Goal: Task Accomplishment & Management: Manage account settings

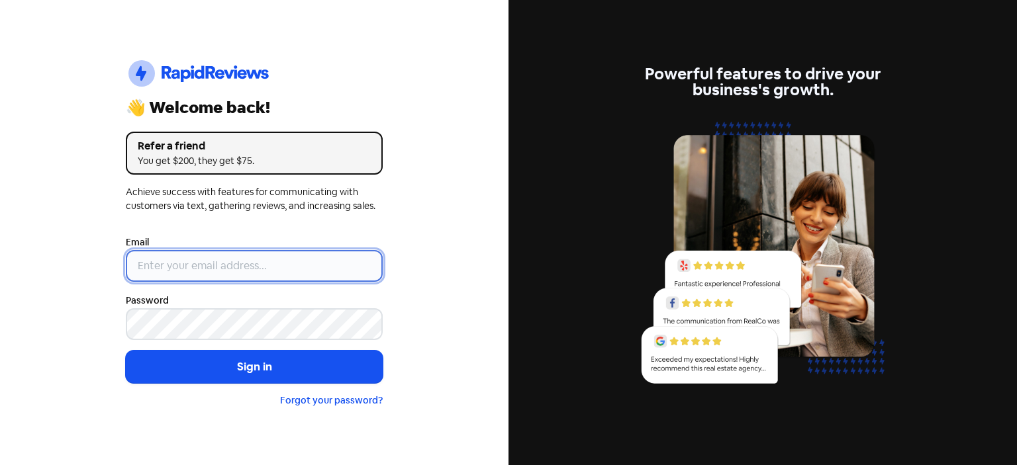
type input "[EMAIL_ADDRESS][DOMAIN_NAME]"
click at [297, 271] on input "[EMAIL_ADDRESS][DOMAIN_NAME]" at bounding box center [254, 266] width 257 height 32
click at [126, 351] on button "Sign in" at bounding box center [254, 367] width 257 height 33
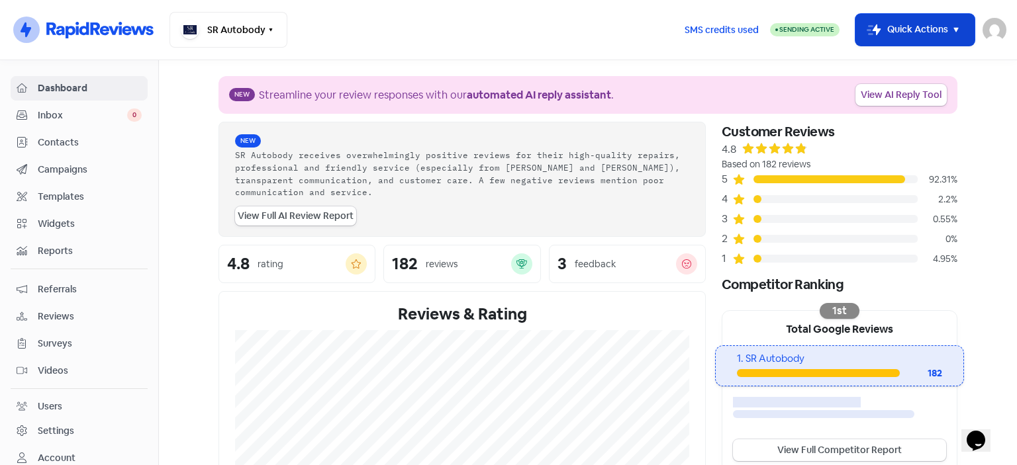
click at [949, 33] on icon "button" at bounding box center [956, 30] width 16 height 16
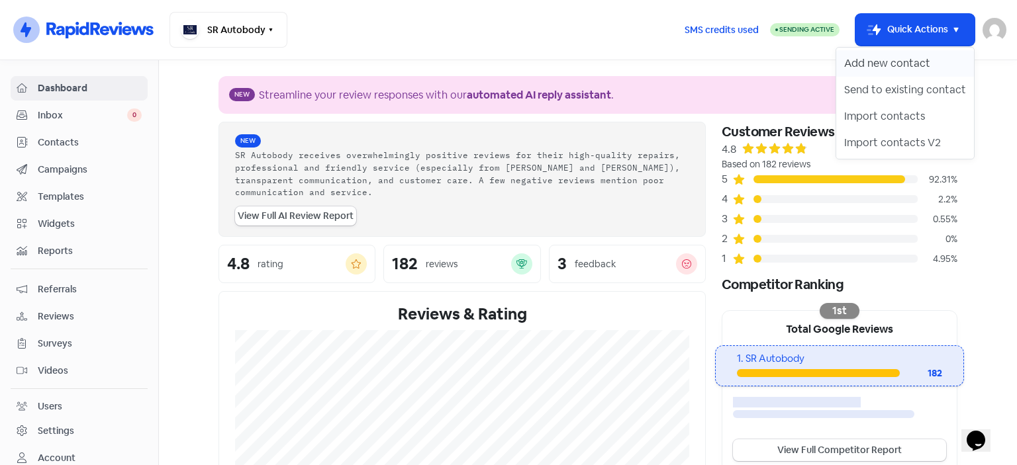
click at [894, 65] on button "Add new contact" at bounding box center [905, 63] width 138 height 26
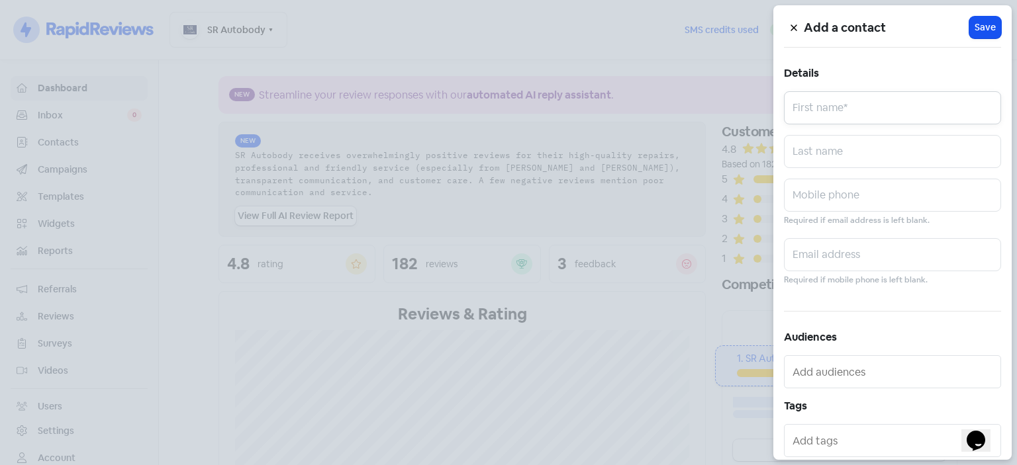
click at [876, 95] on input "text" at bounding box center [892, 107] width 217 height 33
type input "[PERSON_NAME]"
click at [838, 153] on input "text" at bounding box center [892, 151] width 217 height 33
type input "[PERSON_NAME]"
click at [788, 203] on input "text" at bounding box center [892, 195] width 217 height 33
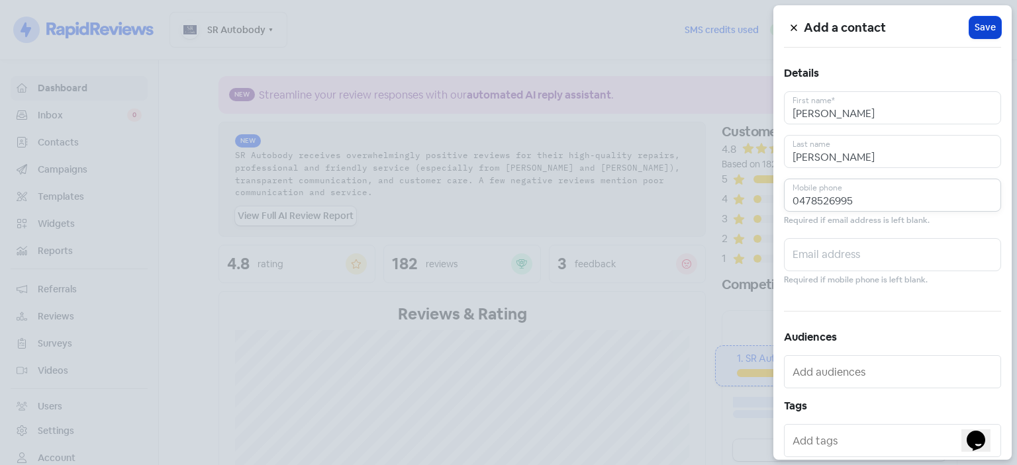
type input "0478526995"
click at [979, 33] on span "Save" at bounding box center [984, 28] width 21 height 14
